Goal: Use online tool/utility: Utilize a website feature to perform a specific function

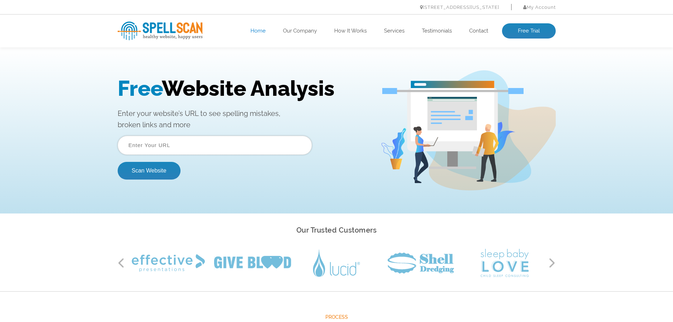
click at [196, 145] on input "text" at bounding box center [215, 145] width 194 height 19
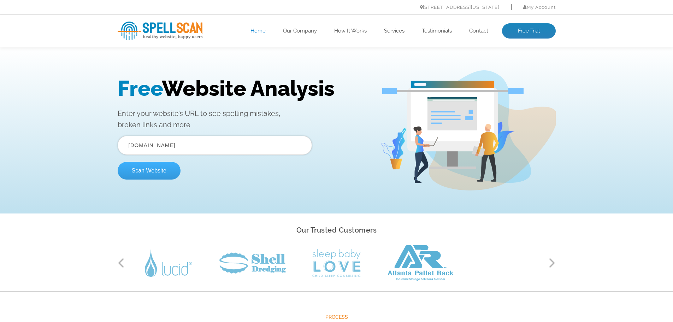
type input "www.fredsteammark.com"
click at [145, 176] on button "Scan Website" at bounding box center [149, 171] width 63 height 18
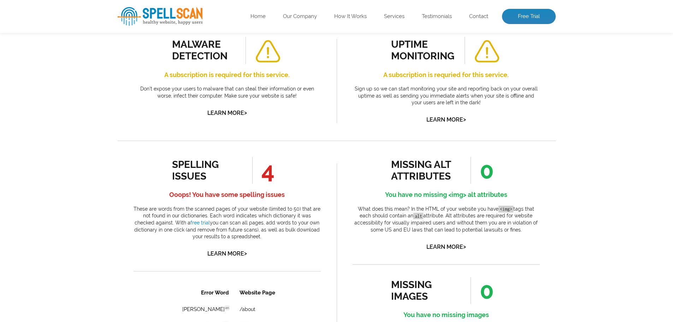
scroll to position [283, 0]
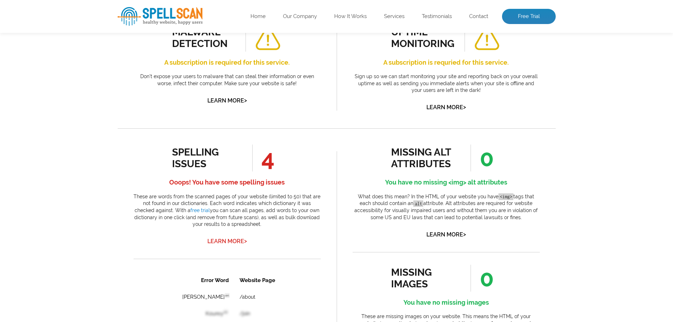
click at [226, 241] on link "Learn More >" at bounding box center [228, 241] width 40 height 7
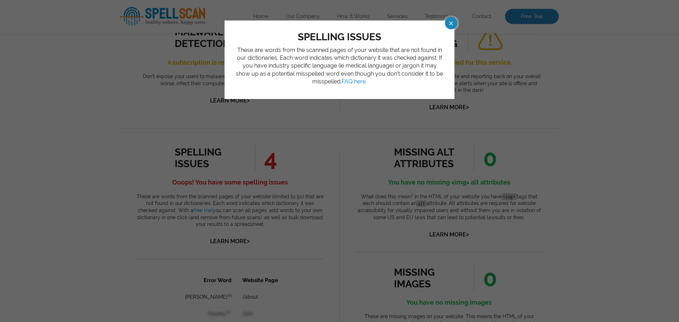
click at [451, 20] on span at bounding box center [444, 23] width 12 height 12
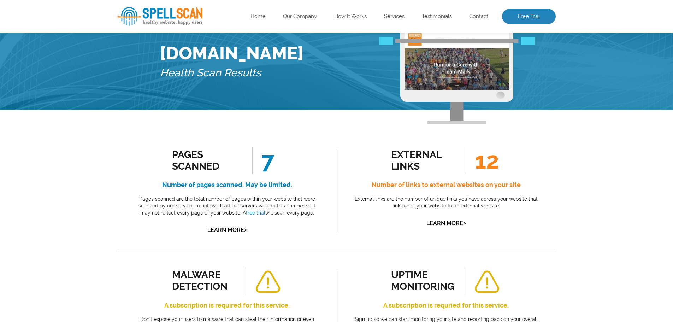
scroll to position [35, 0]
